Goal: Task Accomplishment & Management: Use online tool/utility

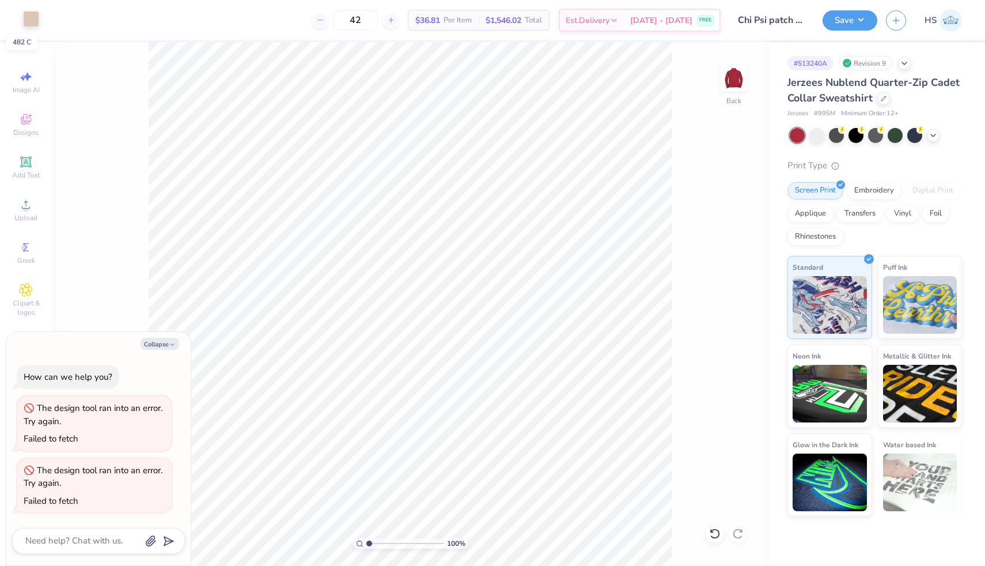
click at [32, 21] on div at bounding box center [31, 19] width 16 height 16
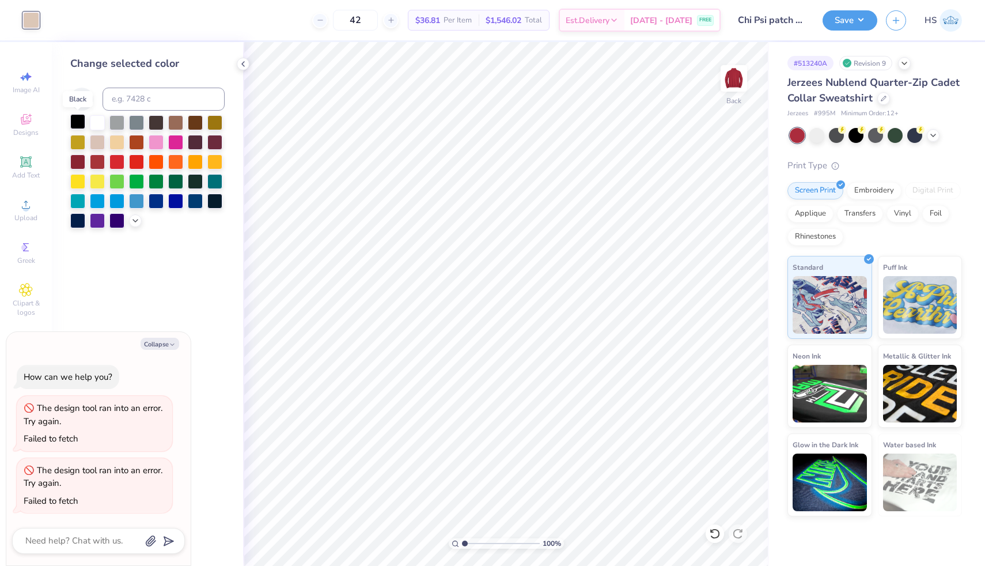
click at [79, 122] on div at bounding box center [77, 121] width 15 height 15
click at [845, 25] on button "Save" at bounding box center [850, 19] width 55 height 20
type textarea "x"
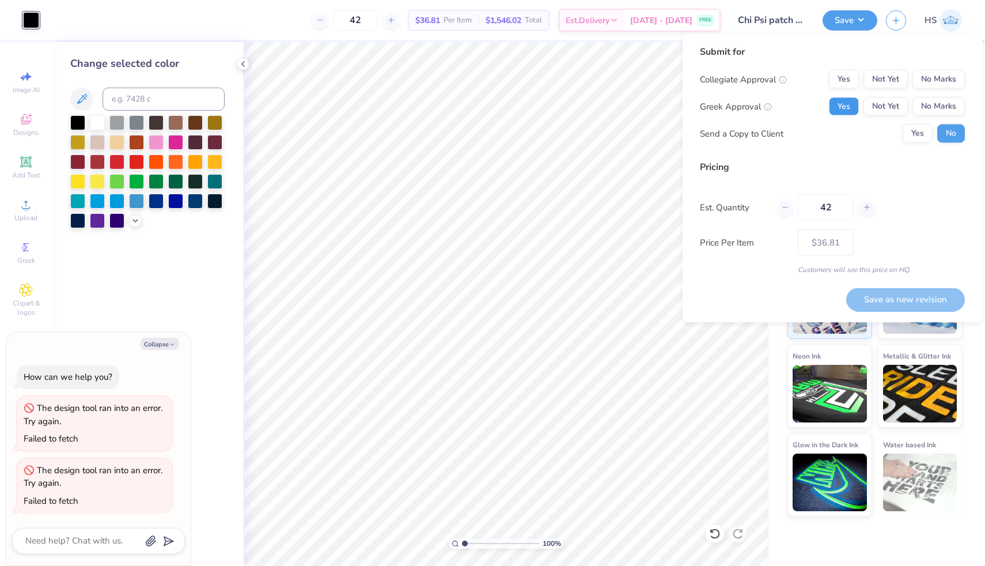
click at [847, 105] on button "Yes" at bounding box center [844, 106] width 30 height 18
click at [945, 83] on button "No Marks" at bounding box center [938, 79] width 52 height 18
click at [900, 306] on button "Save as new revision" at bounding box center [905, 299] width 119 height 24
type input "$36.81"
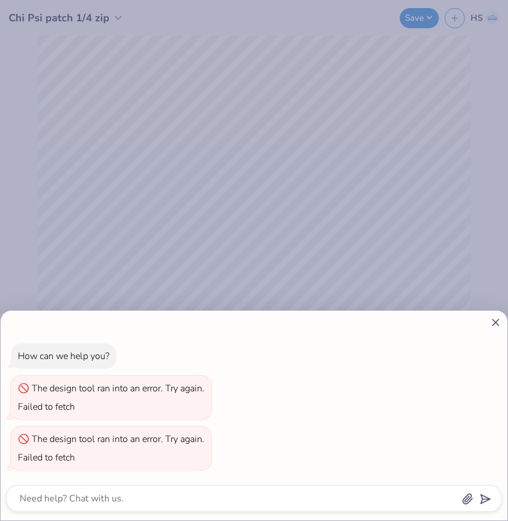
click at [430, 161] on div "How can we help you? The design tool ran into an error. Try again. Failed to fe…" at bounding box center [254, 260] width 508 height 521
type textarea "x"
